Goal: Information Seeking & Learning: Learn about a topic

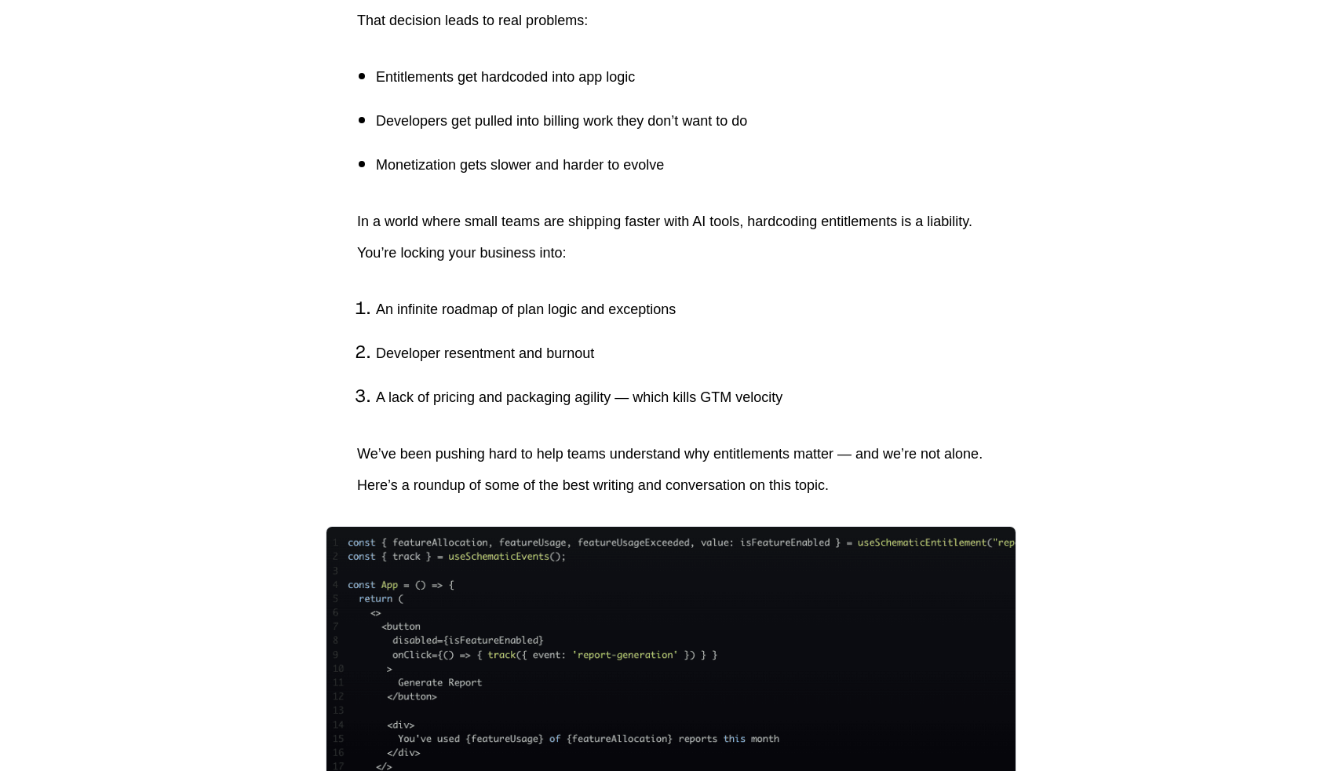
scroll to position [827, 0]
click at [717, 396] on p "A lack of pricing and packaging agility — which kills GTM velocity" at bounding box center [680, 395] width 609 height 31
drag, startPoint x: 717, startPoint y: 396, endPoint x: 757, endPoint y: 394, distance: 40.1
click at [758, 395] on p "A lack of pricing and packaging agility — which kills GTM velocity" at bounding box center [680, 395] width 609 height 31
copy p "GTM velocity"
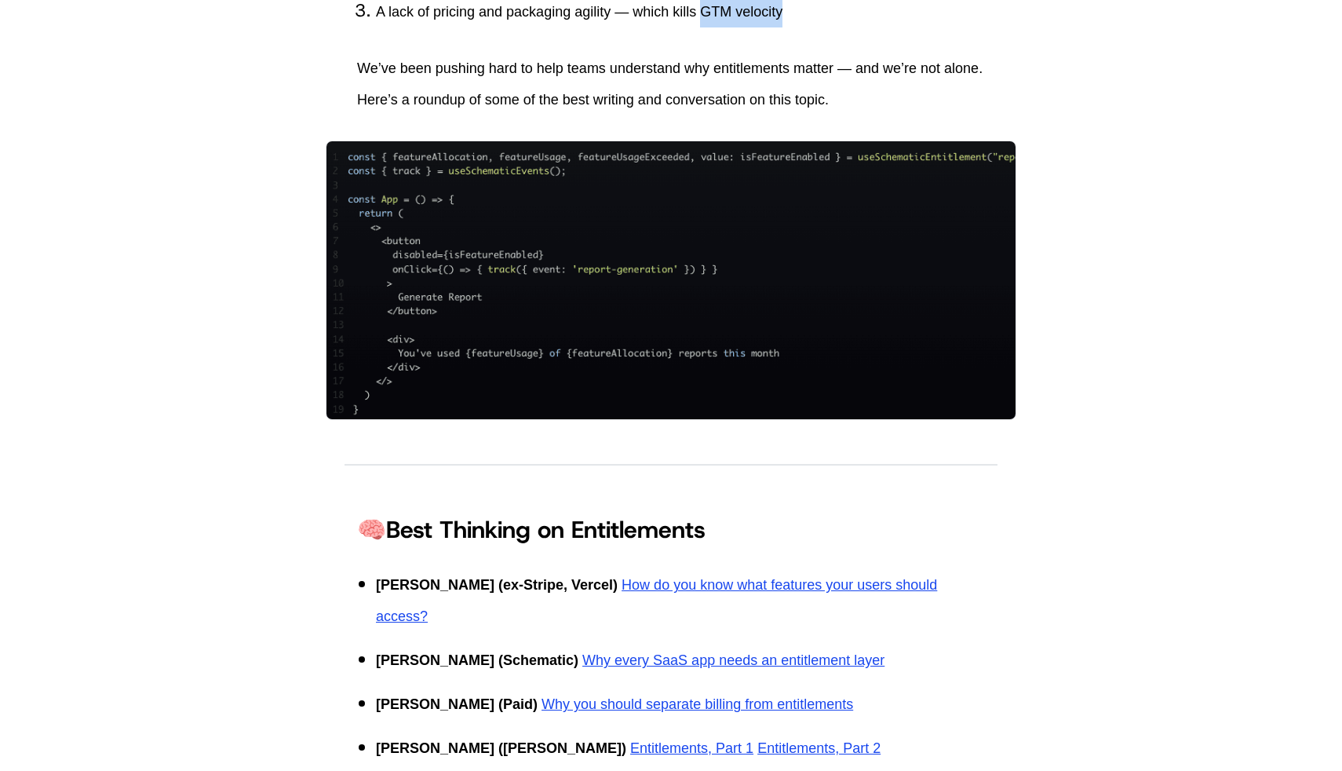
scroll to position [1680, 0]
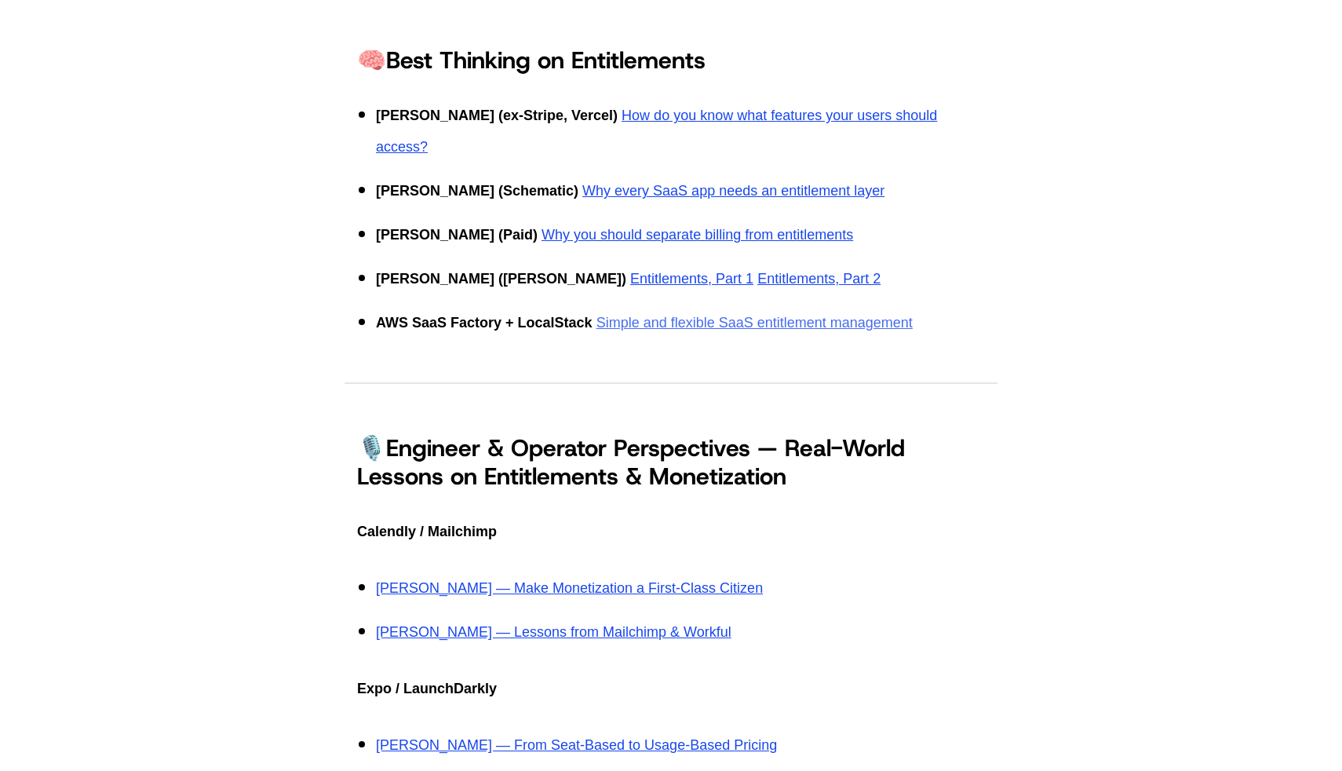
click at [654, 315] on link "Simple and flexible SaaS entitlement management" at bounding box center [755, 323] width 316 height 16
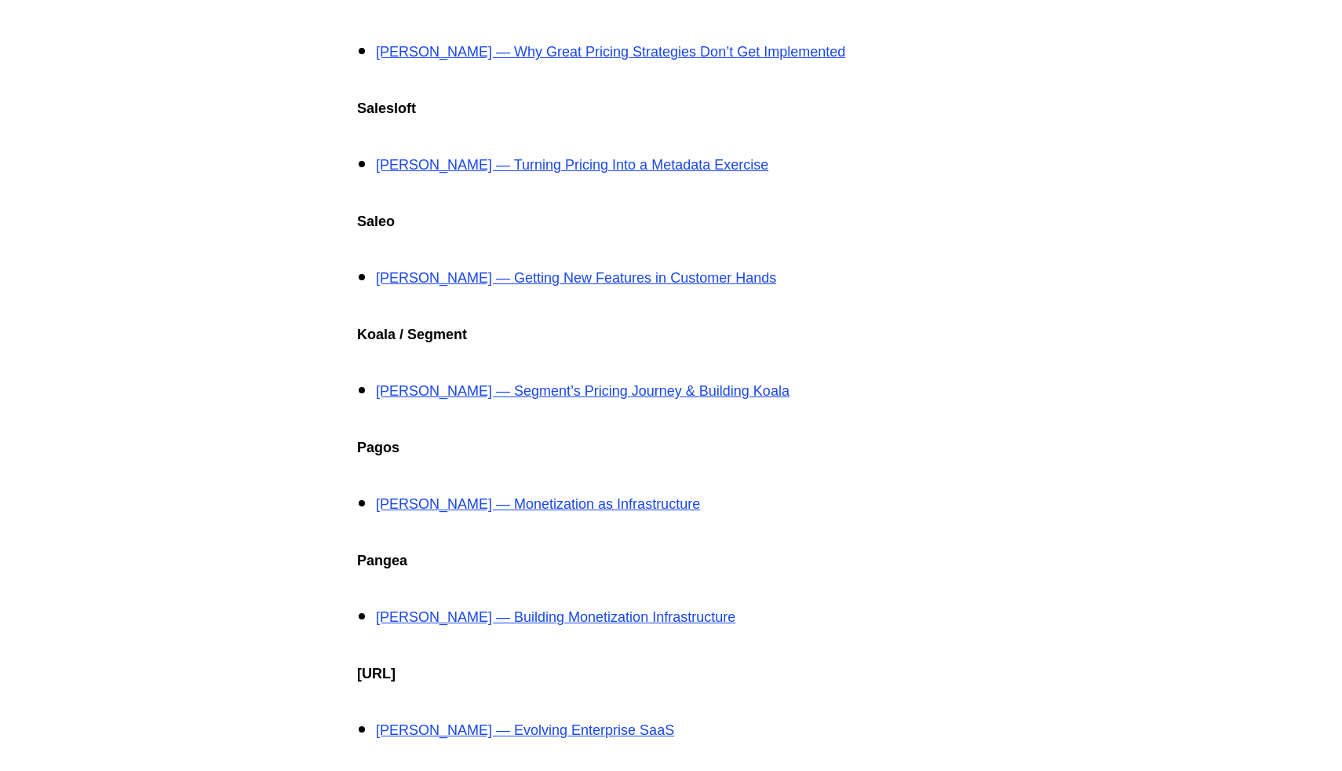
scroll to position [2601, 0]
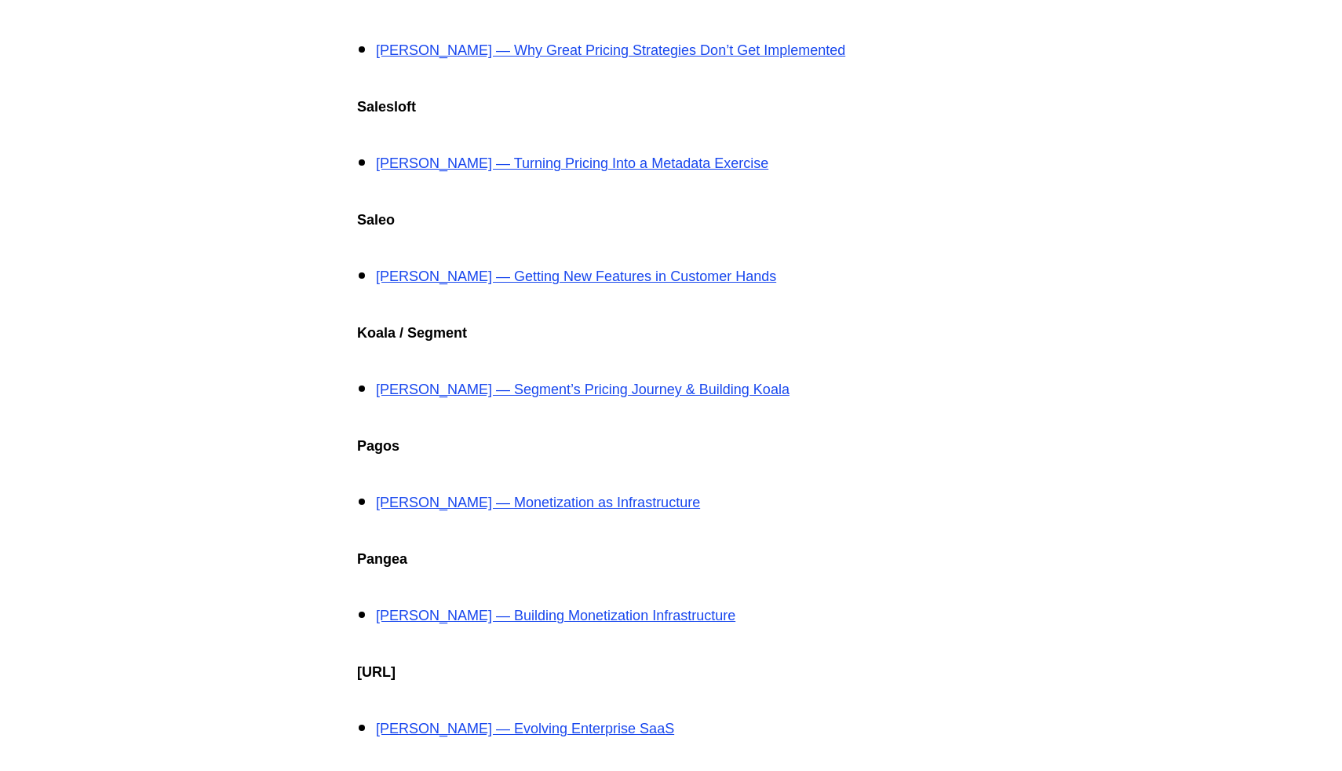
click at [569, 497] on div "Every SaaS company has entitlements. They're the rules that define what a custo…" at bounding box center [671, 210] width 628 height 4315
click at [565, 487] on p "Ryan Burke — Monetization as Infrastructure" at bounding box center [680, 502] width 609 height 31
click at [554, 494] on link "Ryan Burke — Monetization as Infrastructure" at bounding box center [538, 502] width 324 height 16
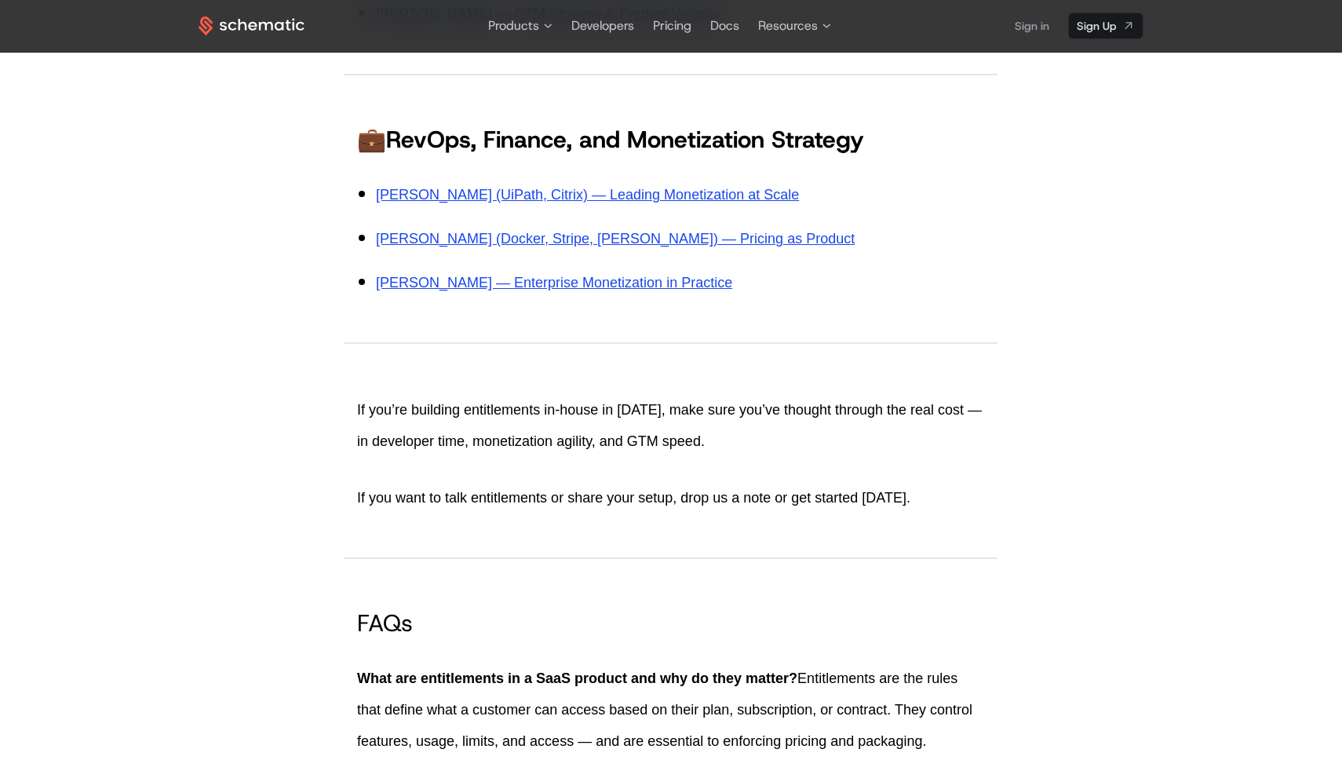
scroll to position [3532, 0]
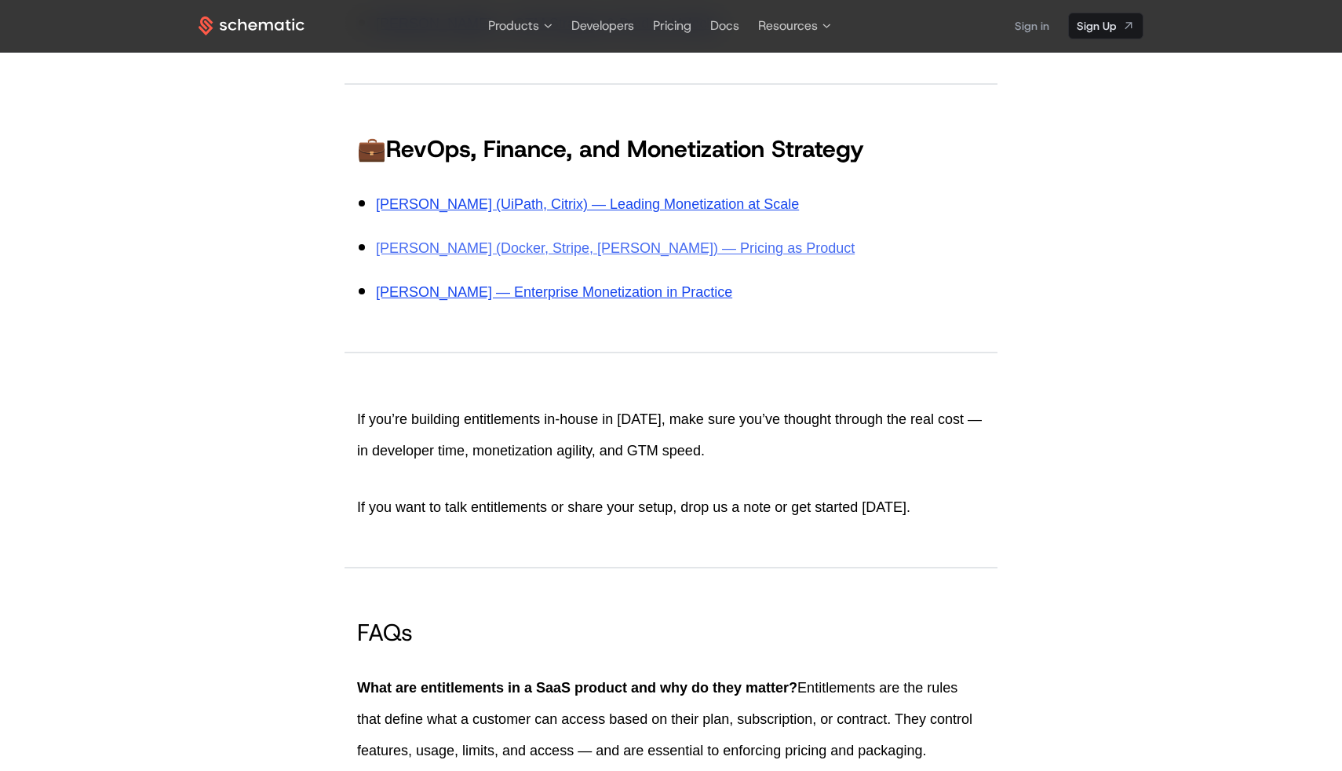
click at [654, 240] on link "David Caughman (Docker, Stripe, Simon-Kucher) — Pricing as Product" at bounding box center [615, 248] width 479 height 16
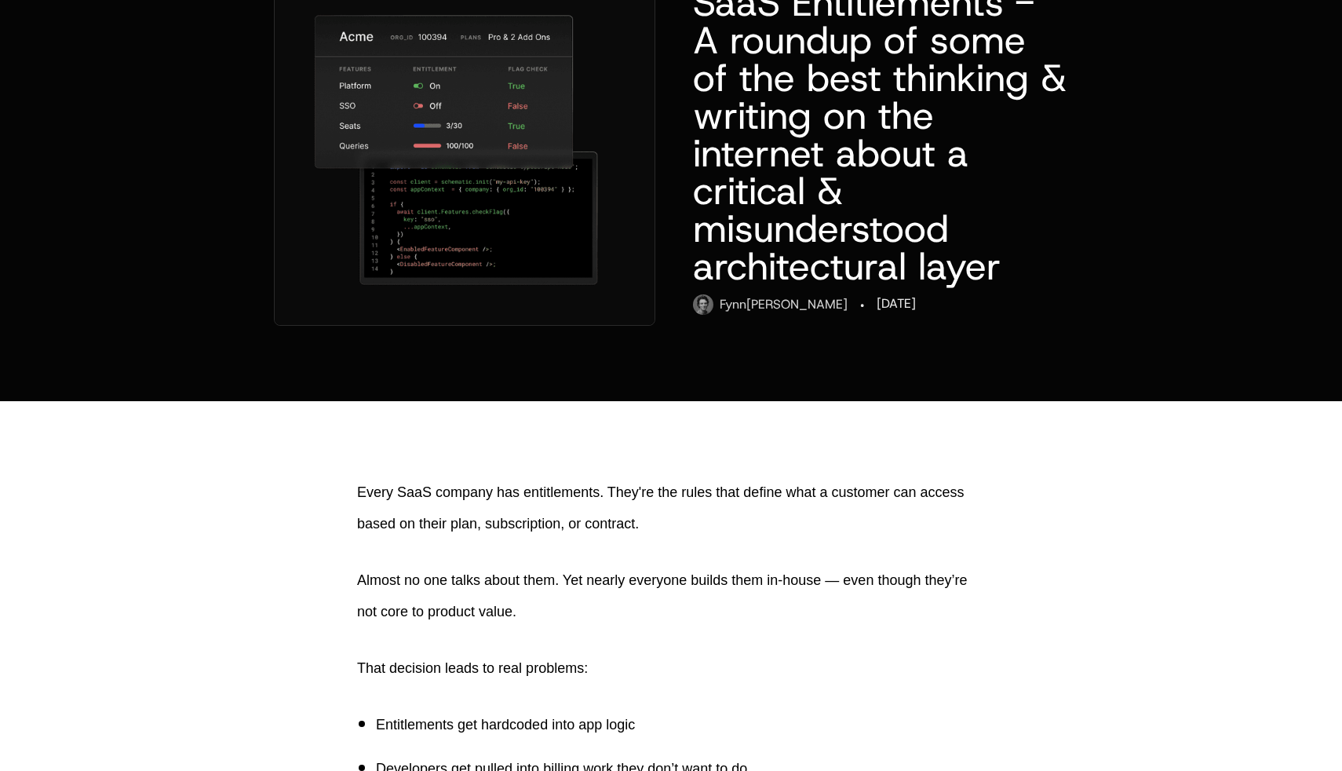
scroll to position [87, 0]
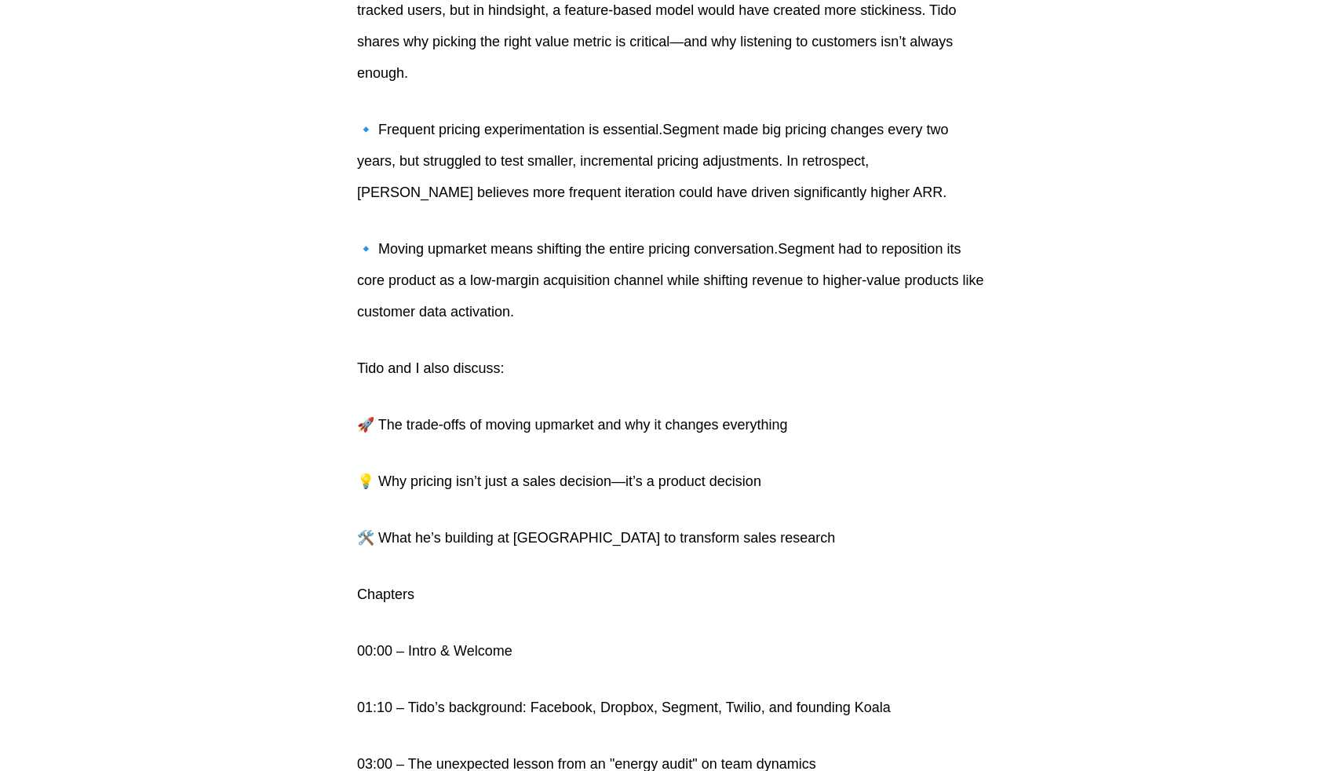
scroll to position [1335, 0]
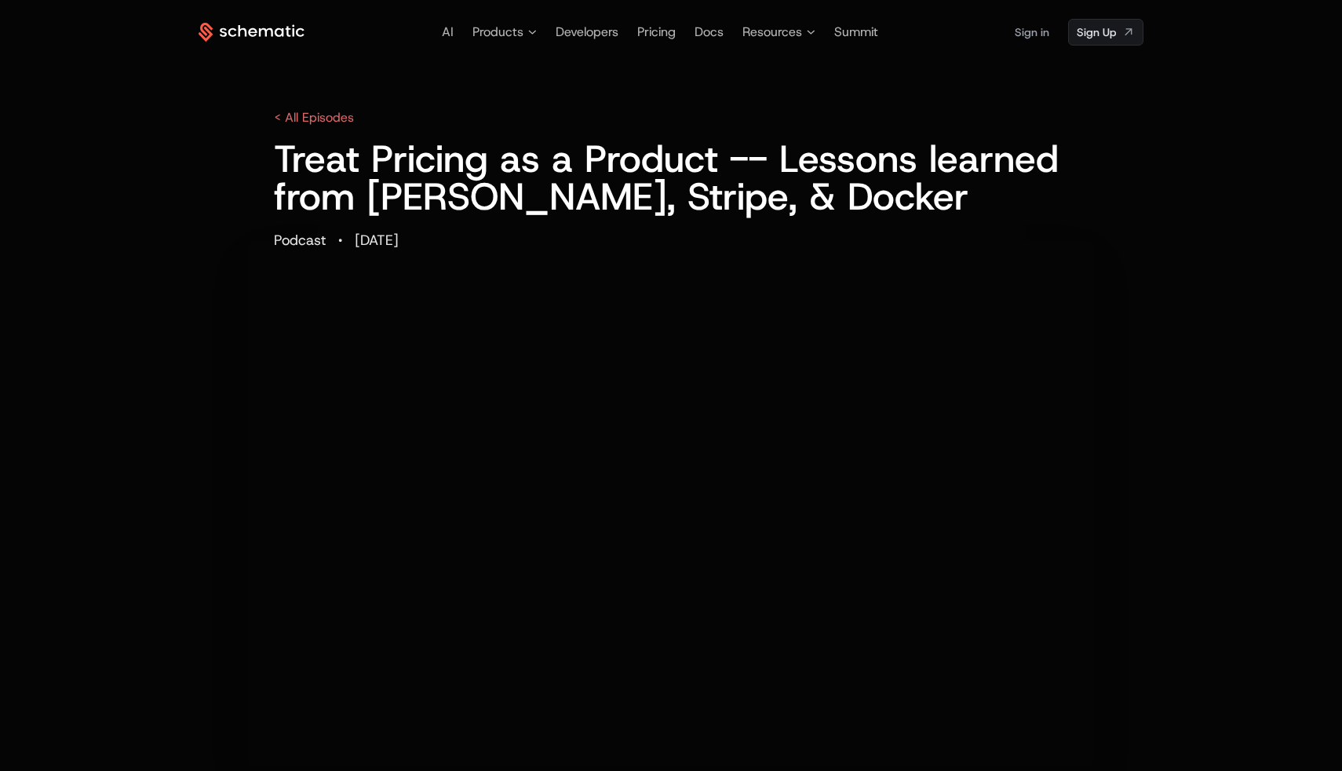
click at [278, 15] on div "AI Products Developers Pricing Docs Resources Summit Sign in Sign Up < All Epis…" at bounding box center [671, 126] width 1342 height 253
click at [277, 32] on icon at bounding box center [252, 33] width 106 height 20
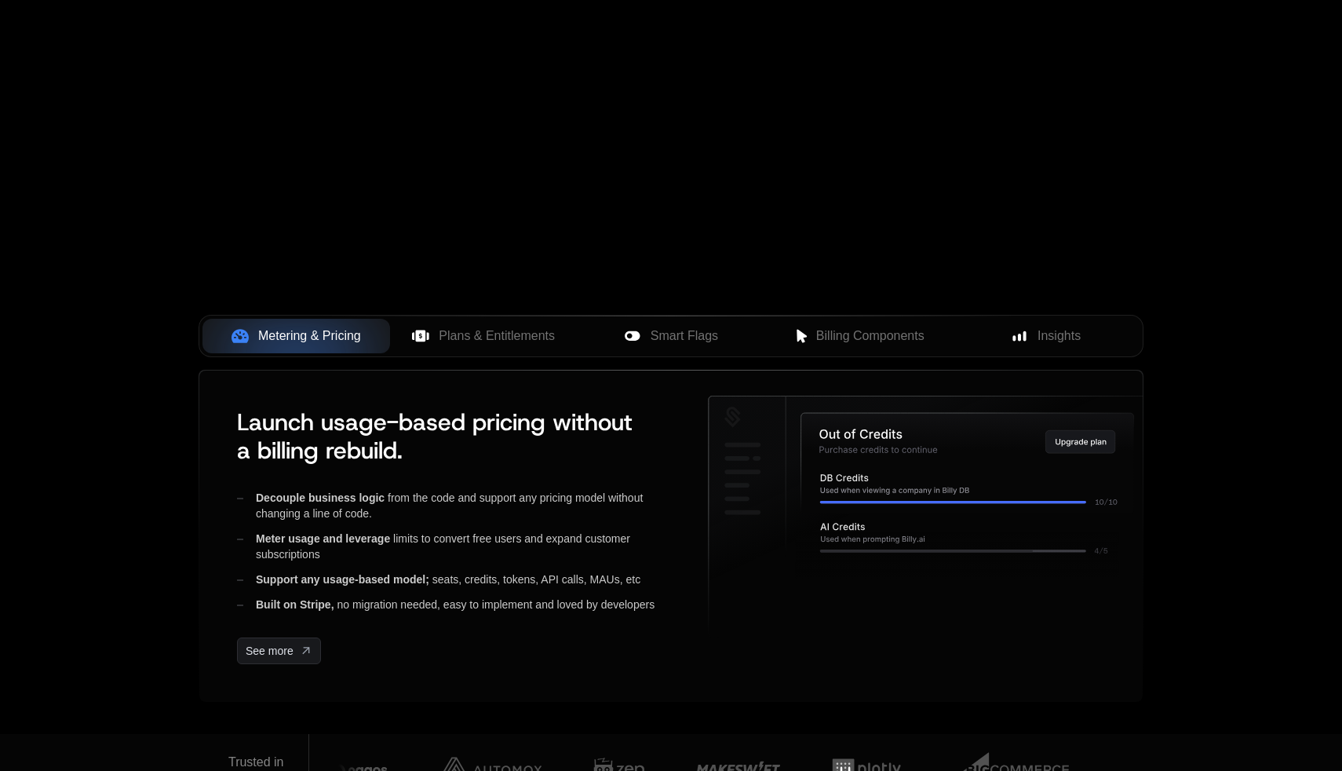
scroll to position [398, 0]
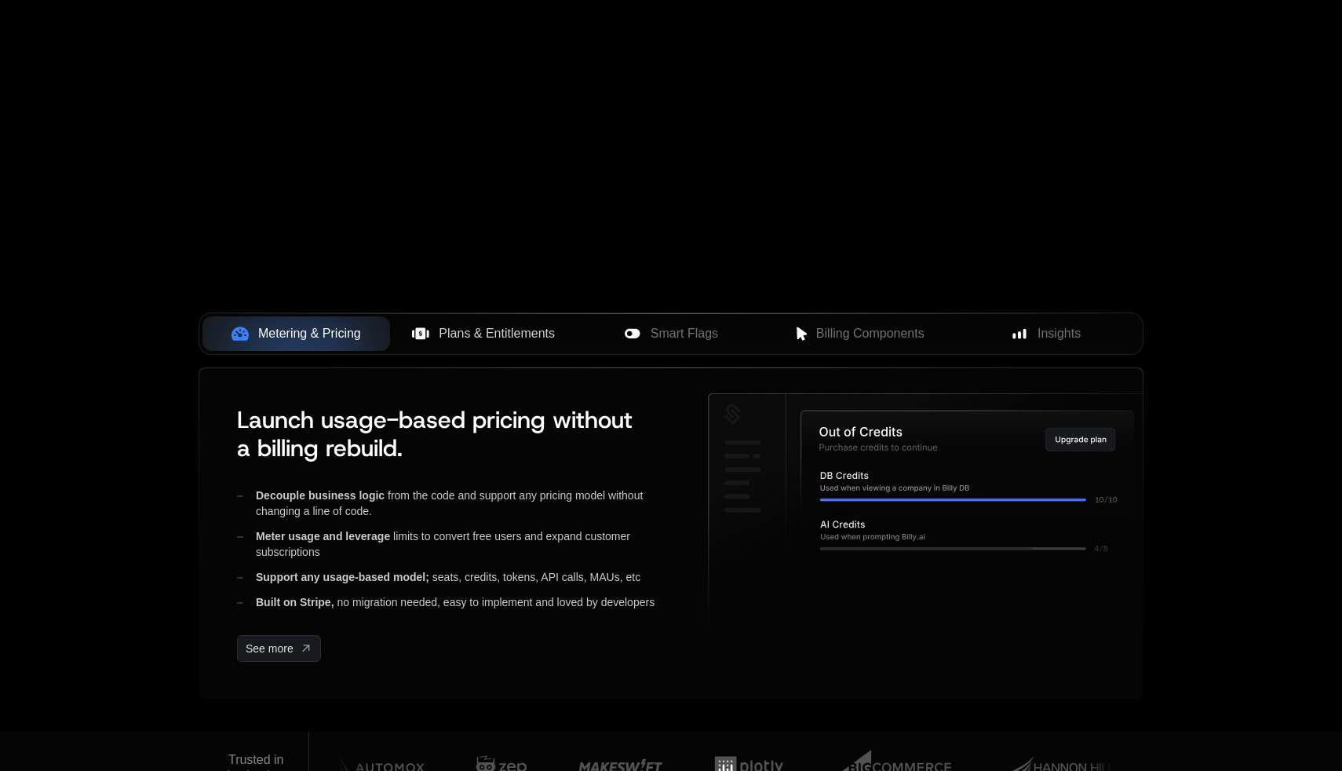
click at [496, 336] on span "Plans & Entitlements" at bounding box center [497, 333] width 116 height 19
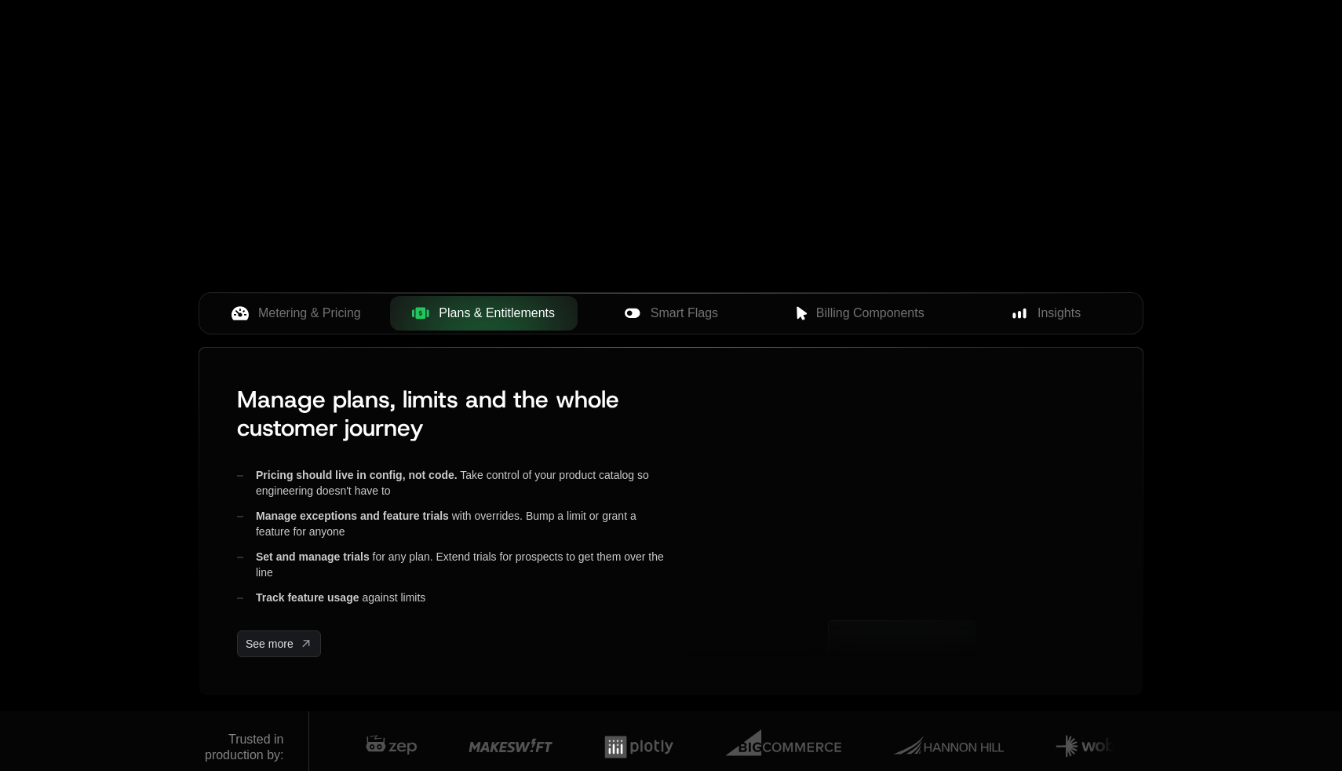
scroll to position [422, 0]
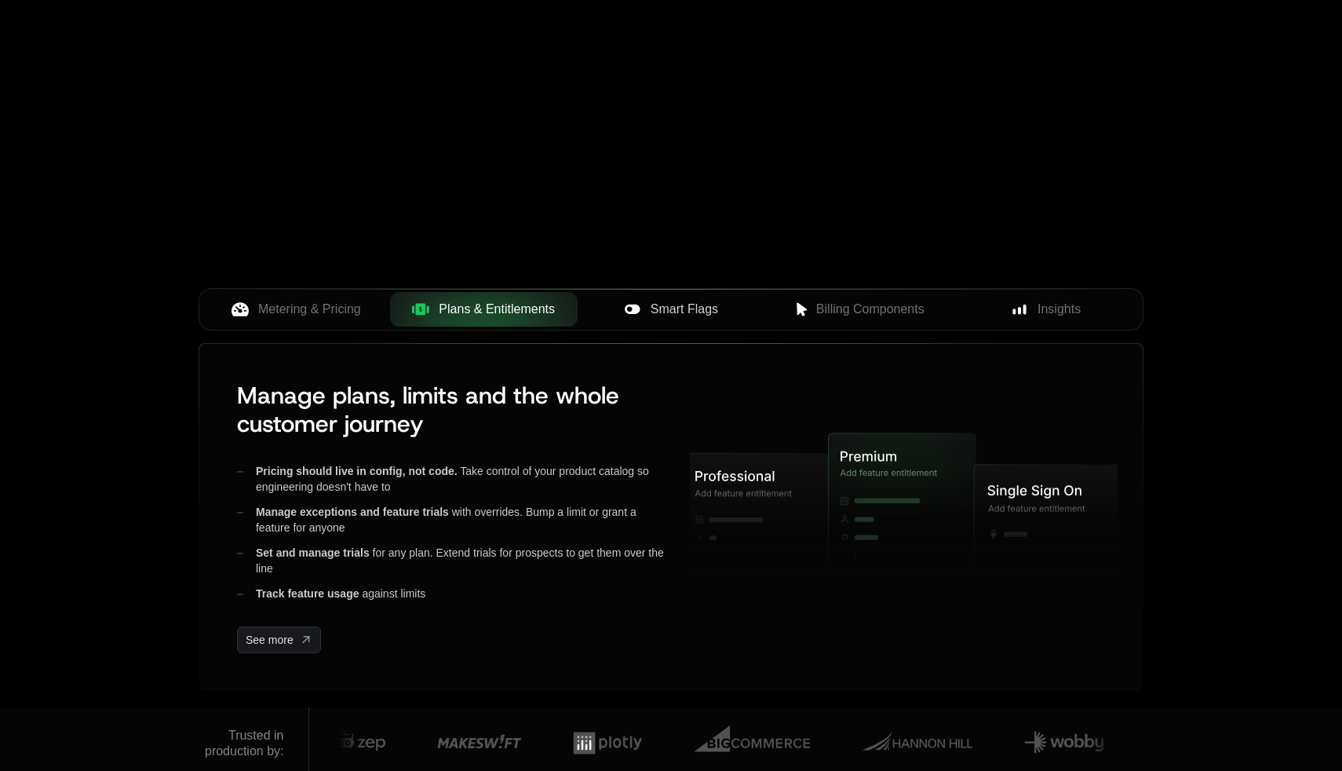
click at [699, 315] on span "Smart Flags" at bounding box center [685, 309] width 68 height 19
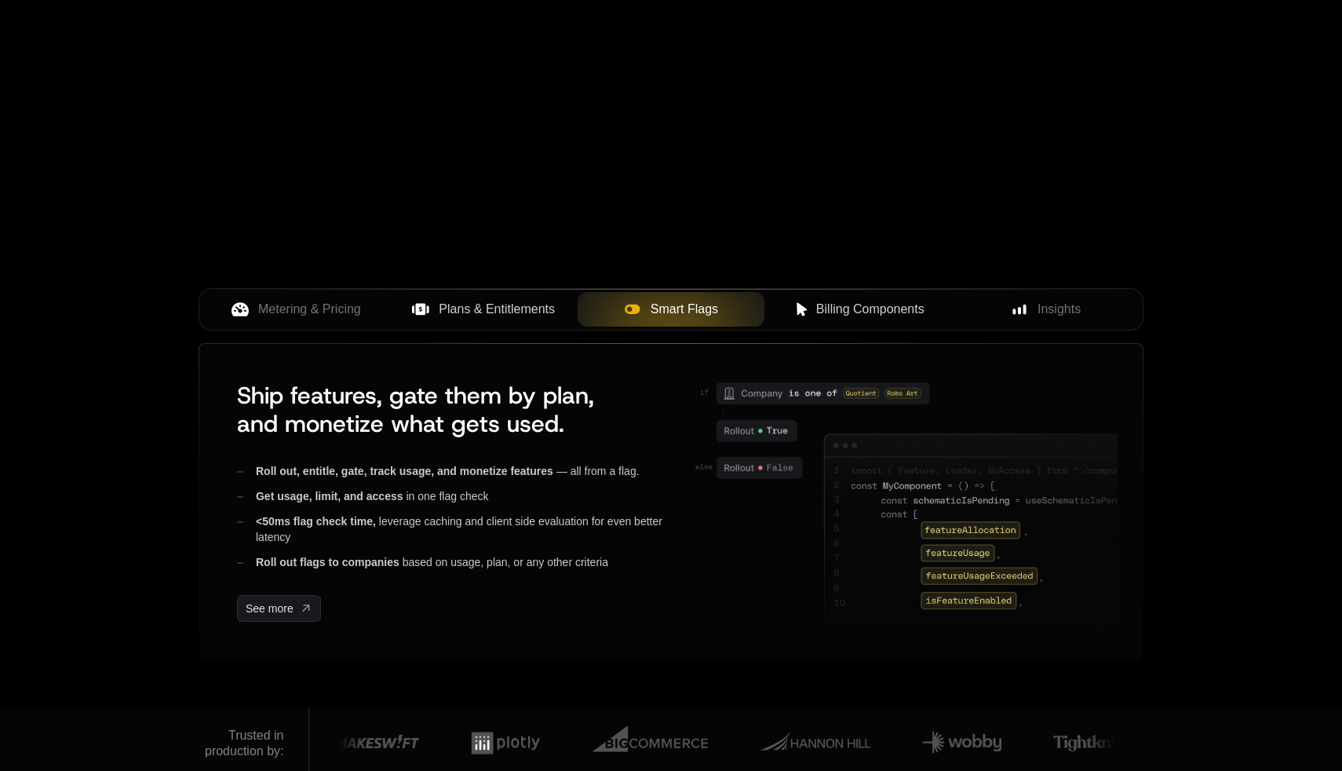
click at [849, 301] on span "Billing Components" at bounding box center [870, 309] width 108 height 19
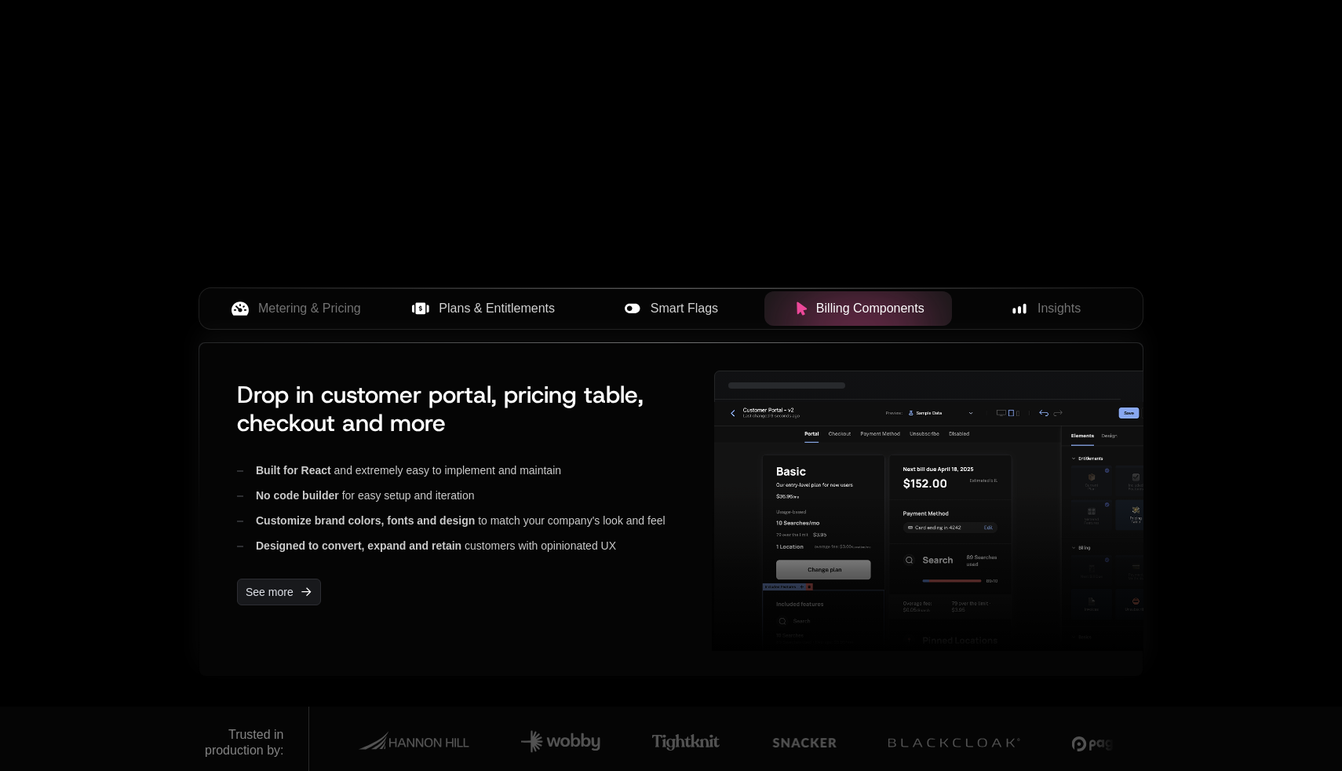
scroll to position [426, 0]
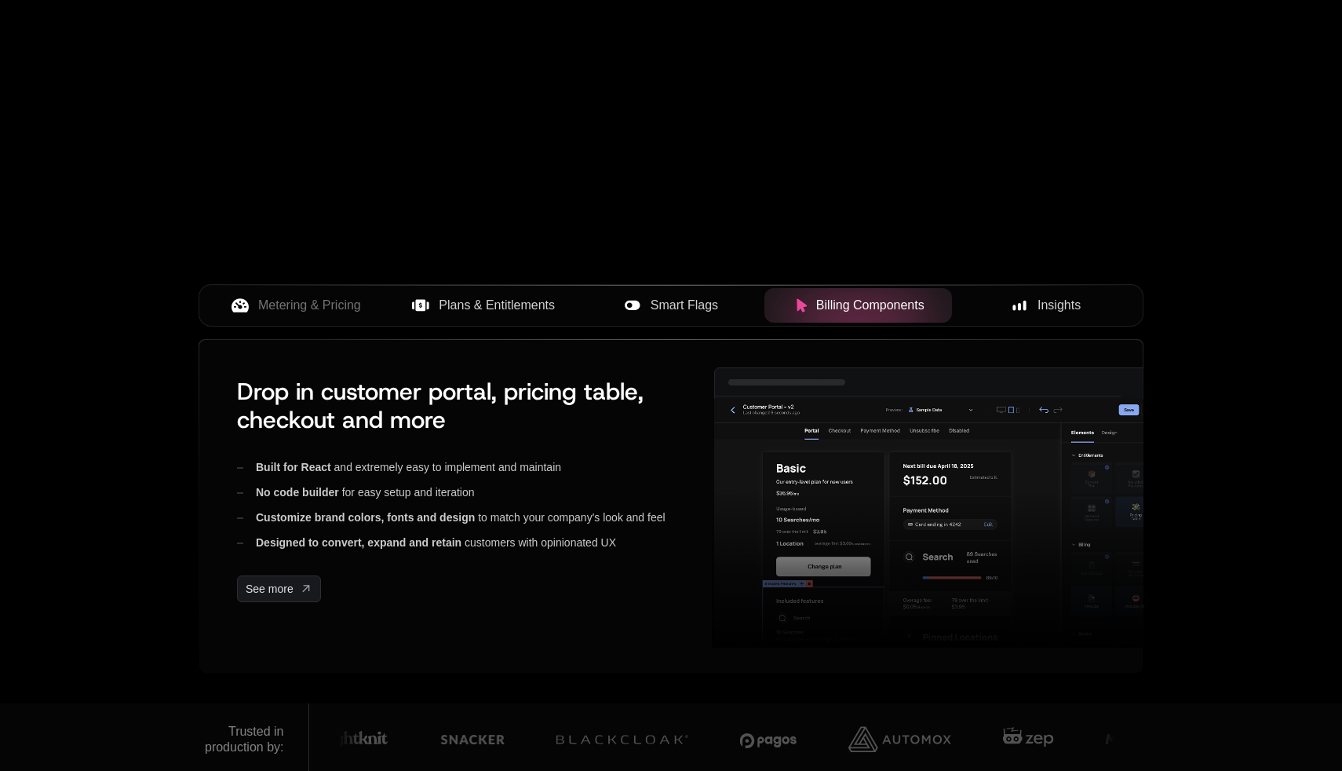
click at [1046, 305] on span "Insights" at bounding box center [1059, 305] width 43 height 19
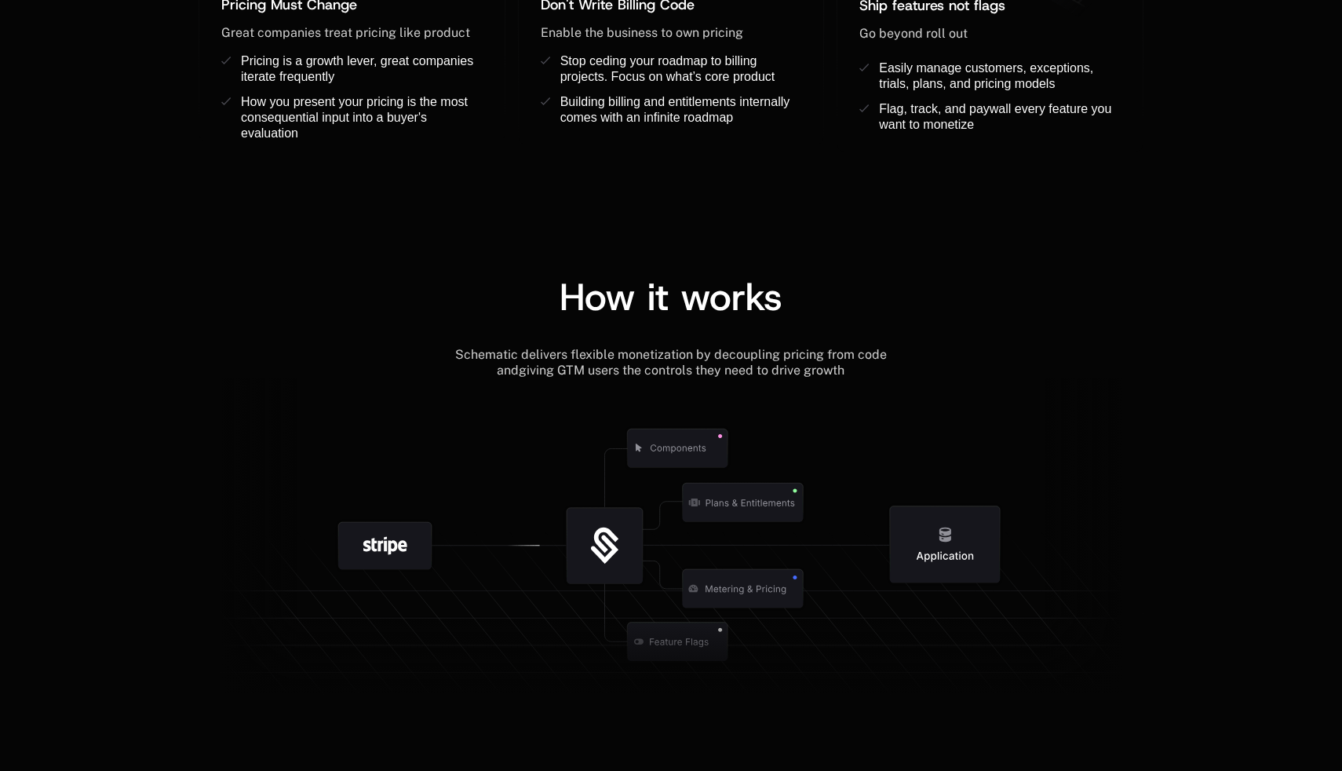
scroll to position [1618, 0]
